Goal: Information Seeking & Learning: Learn about a topic

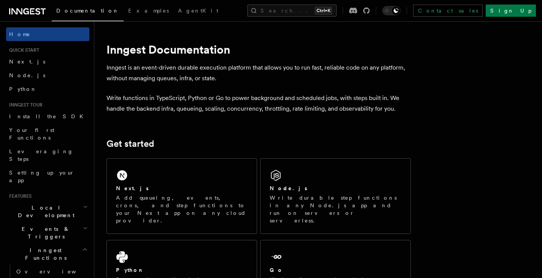
scroll to position [150, 0]
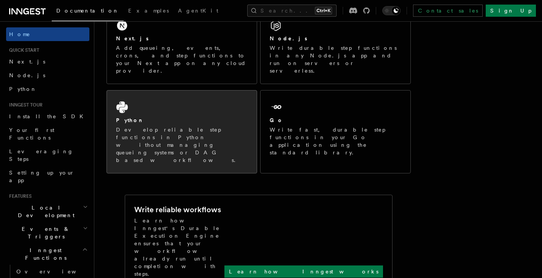
click at [169, 95] on div "Python Develop reliable step functions in Python without managing queueing syst…" at bounding box center [182, 132] width 150 height 83
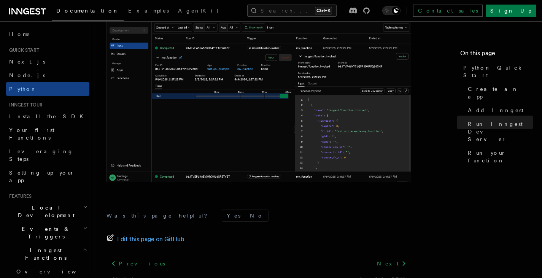
scroll to position [1646, 0]
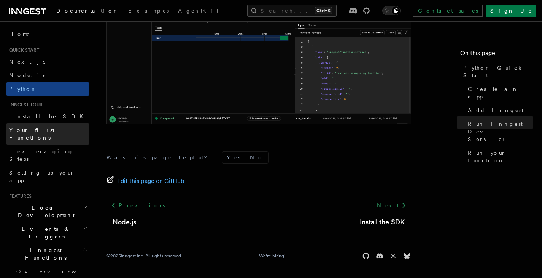
click at [56, 128] on link "Your first Functions" at bounding box center [47, 133] width 83 height 21
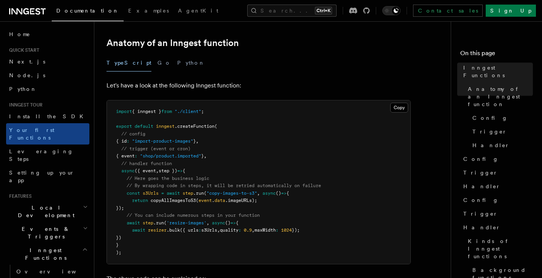
scroll to position [131, 0]
click at [177, 54] on button "Python" at bounding box center [191, 62] width 28 height 17
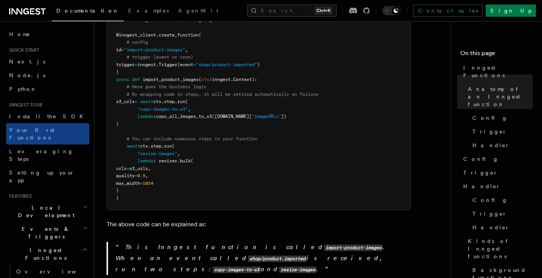
scroll to position [230, 0]
